Goal: Transaction & Acquisition: Book appointment/travel/reservation

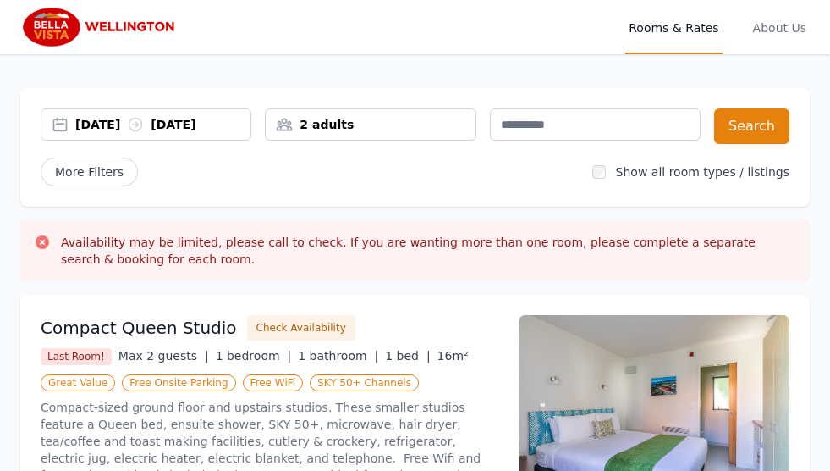
click at [342, 125] on div "2 adults" at bounding box center [370, 124] width 209 height 17
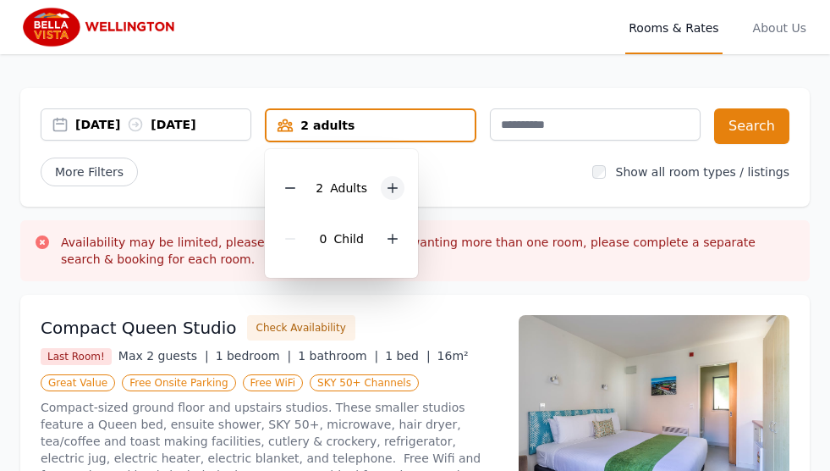
click at [391, 194] on icon at bounding box center [393, 188] width 14 height 14
click at [388, 243] on icon at bounding box center [393, 239] width 14 height 14
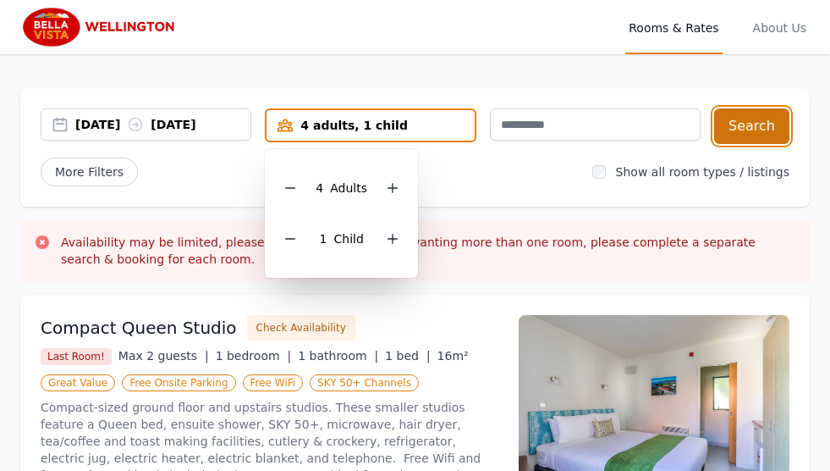
click at [753, 141] on button "Search" at bounding box center [751, 126] width 75 height 36
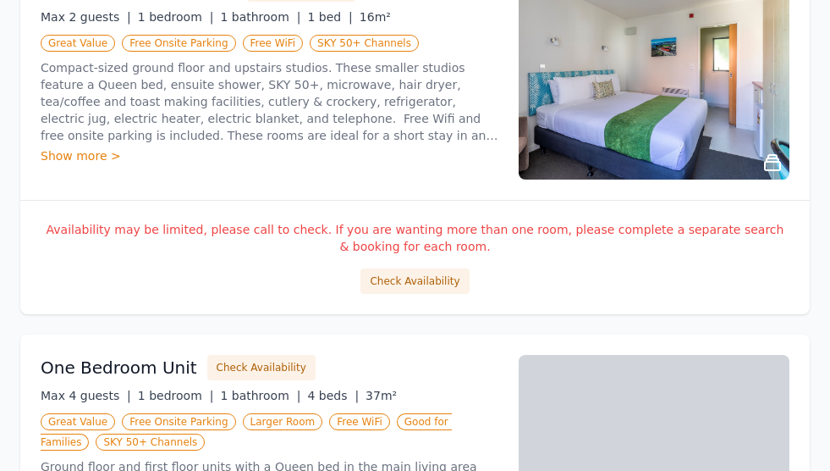
scroll to position [677, 0]
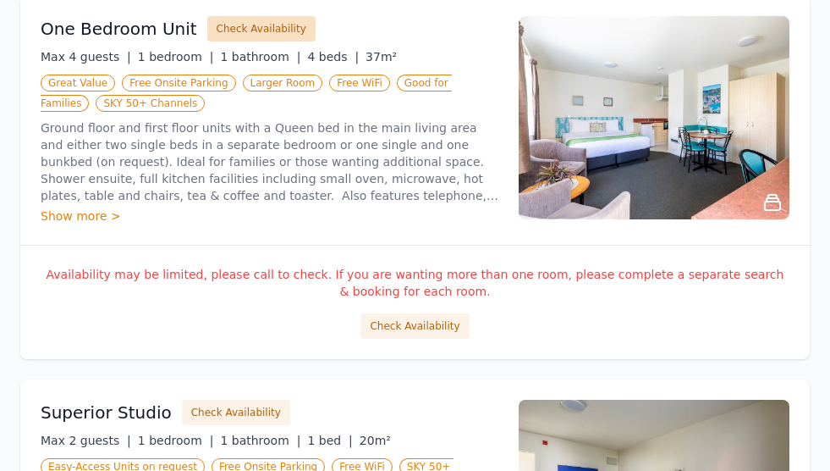
click at [230, 29] on button "Check Availability" at bounding box center [261, 28] width 108 height 25
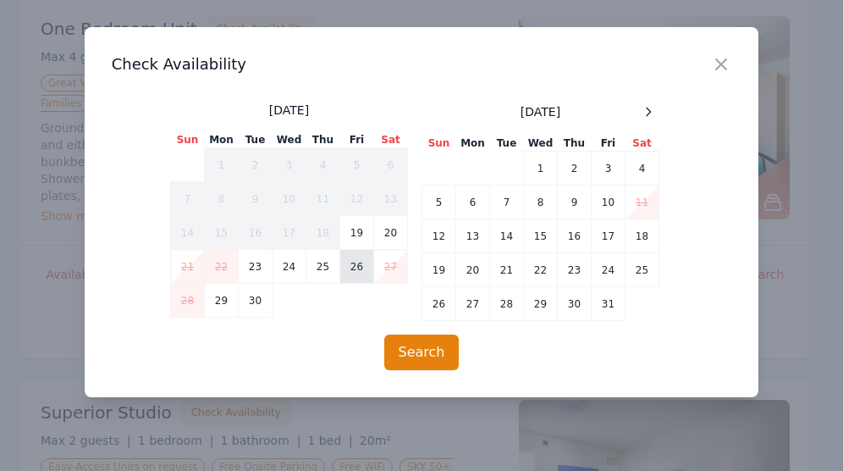
click at [350, 267] on td "26" at bounding box center [357, 267] width 34 height 34
click at [396, 267] on td "27" at bounding box center [391, 267] width 34 height 34
click at [716, 63] on icon "button" at bounding box center [721, 64] width 20 height 20
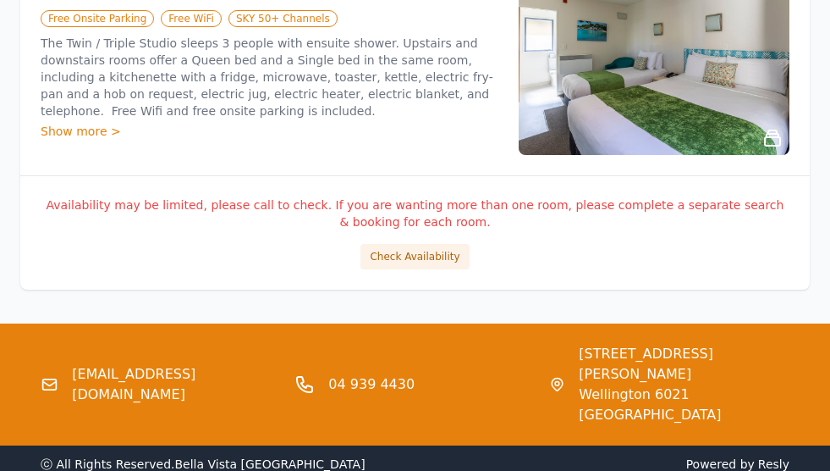
scroll to position [1576, 0]
